Goal: Check status

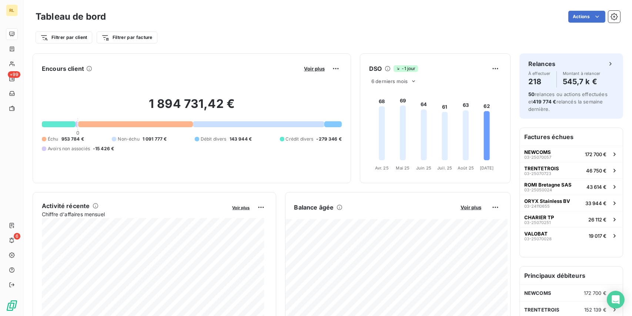
click at [192, 166] on div "1 894 731,42 € 0 Échu 953 784 € Non-échu 1 091 777 € Débit divers 143 944 € Cré…" at bounding box center [192, 123] width 300 height 99
